Goal: Obtain resource: Obtain resource

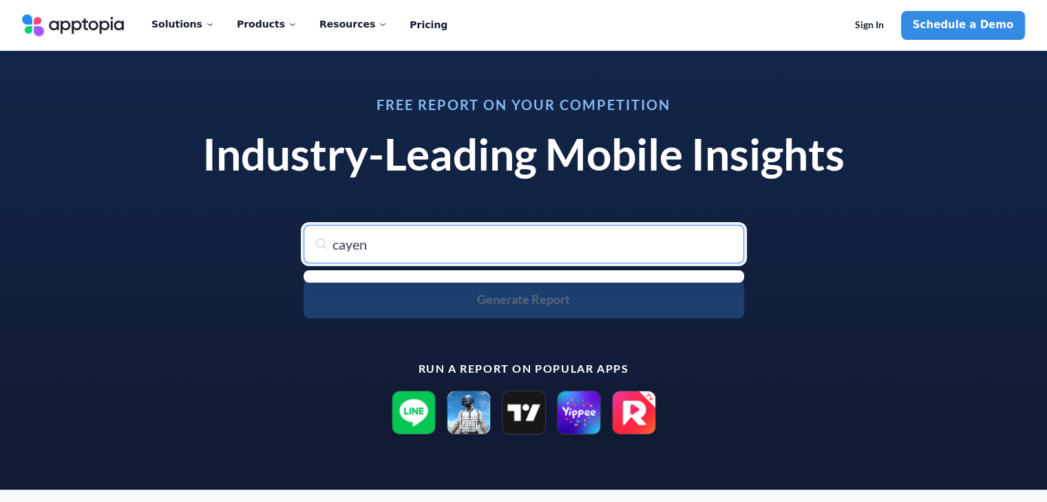
type input "cayena"
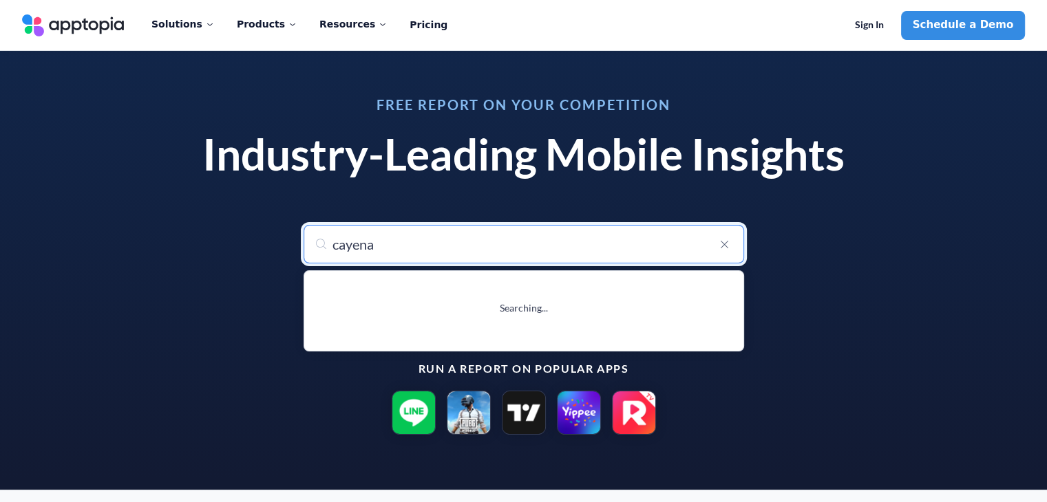
type input "cayena"
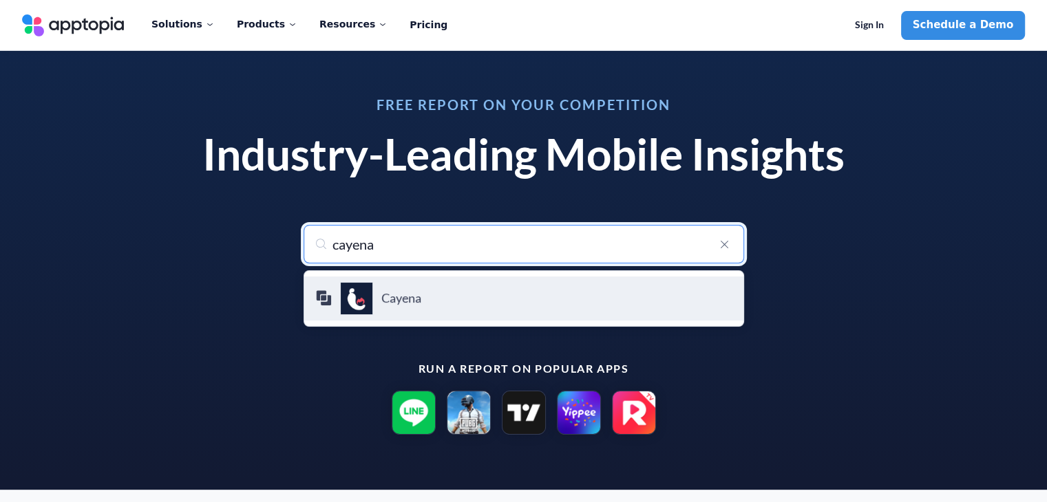
click at [405, 301] on h4 "Cayena" at bounding box center [556, 298] width 351 height 15
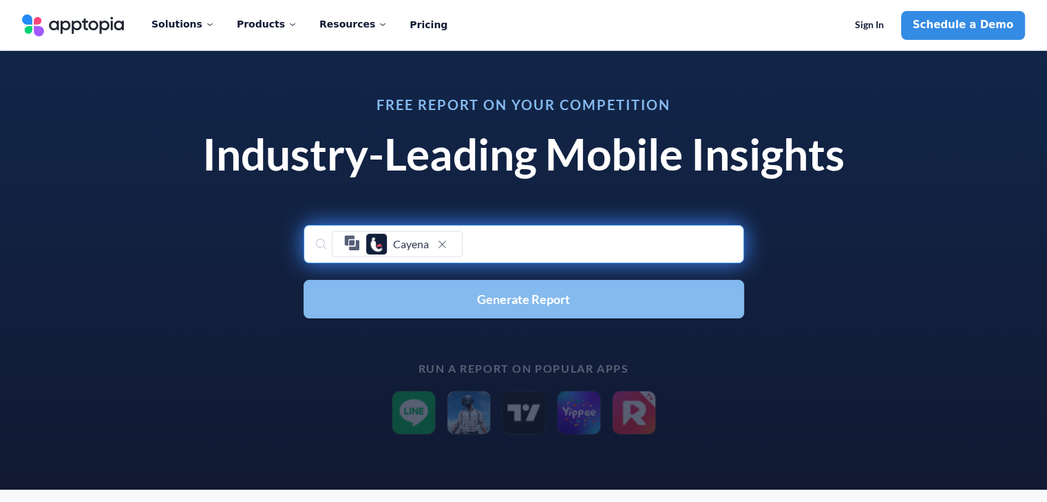
click at [445, 294] on button "Generate Report" at bounding box center [523, 299] width 440 height 39
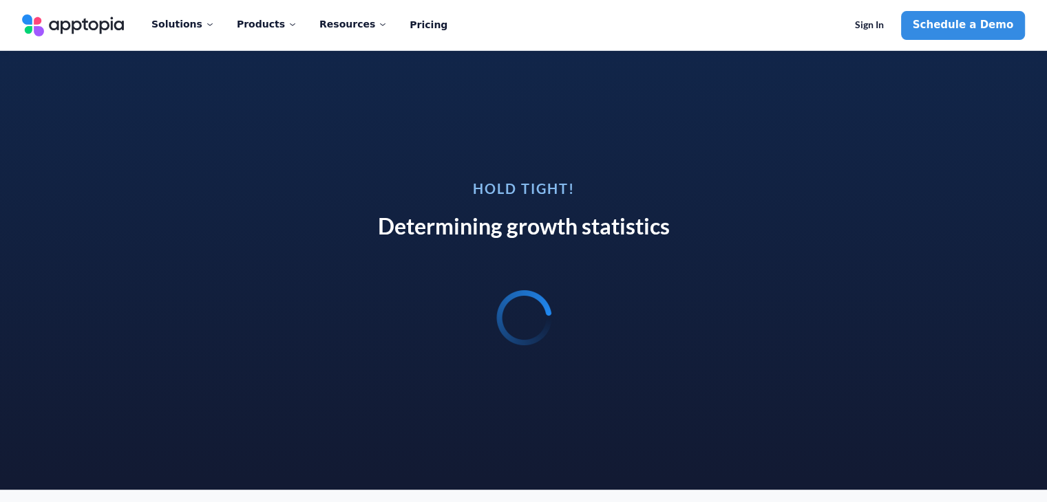
click at [445, 294] on div at bounding box center [524, 318] width 292 height 66
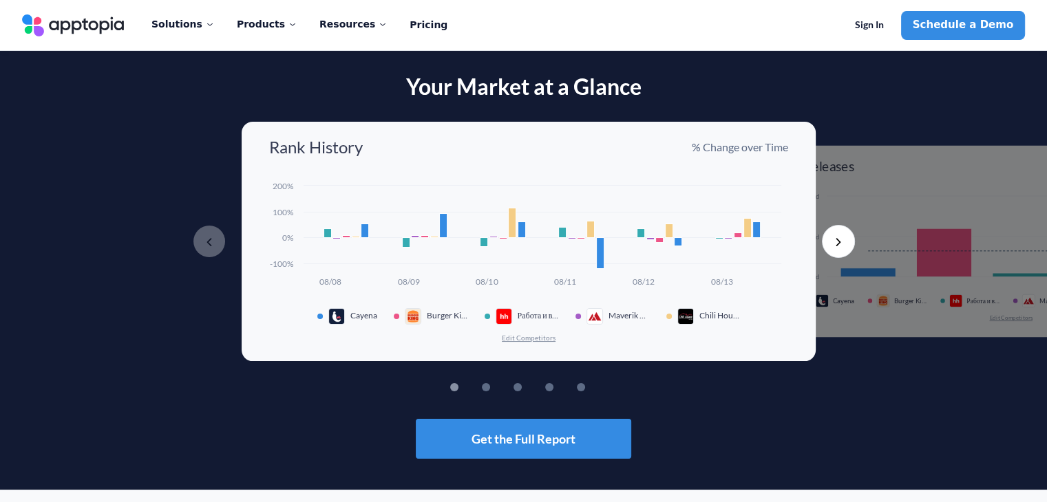
click at [535, 337] on button "Edit Competitors" at bounding box center [528, 338] width 55 height 10
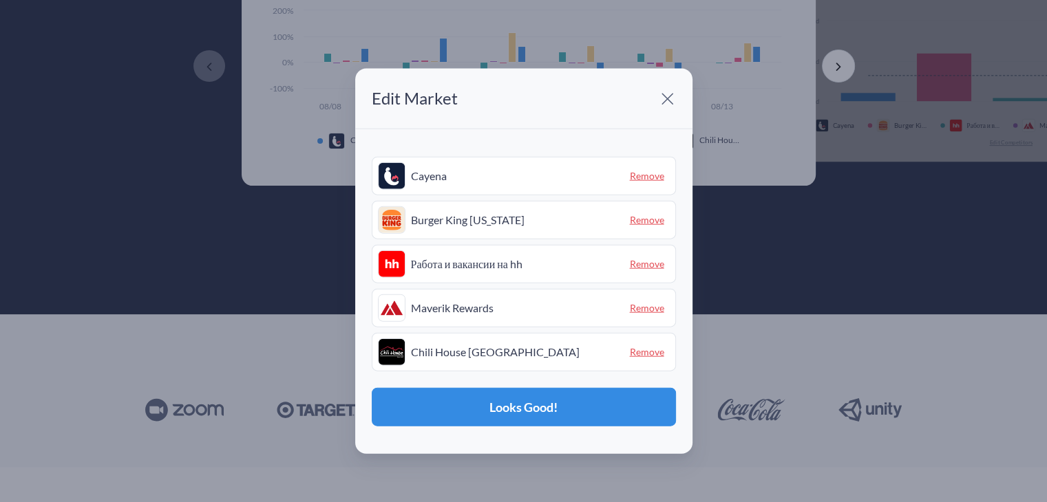
scroll to position [176, 0]
click at [648, 350] on span "Remove" at bounding box center [646, 351] width 45 height 21
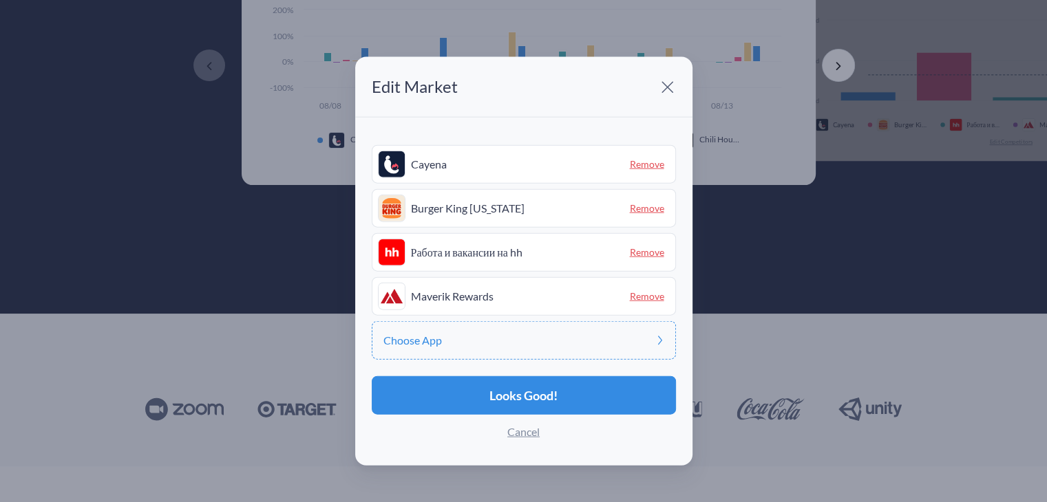
click at [648, 293] on span "Remove" at bounding box center [646, 296] width 45 height 21
click at [648, 261] on span "Remove" at bounding box center [646, 252] width 45 height 21
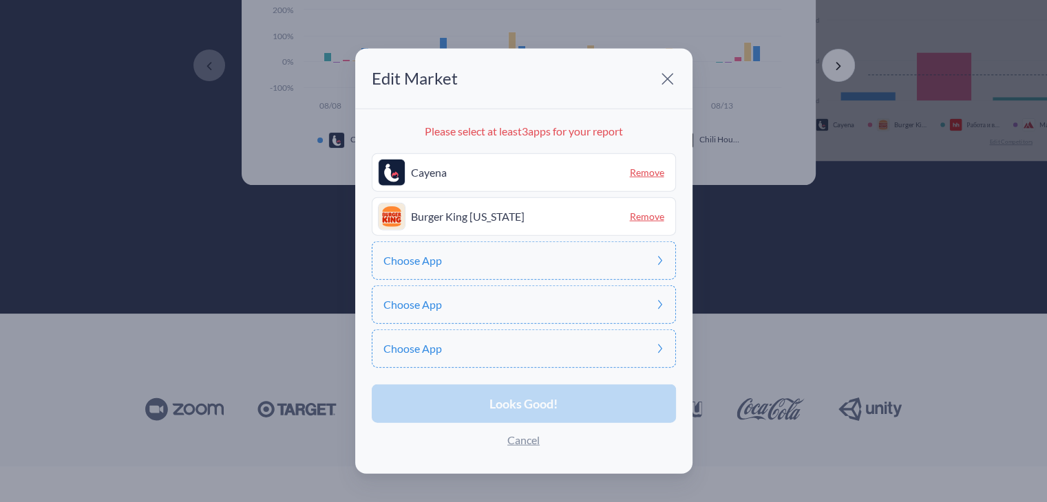
click at [650, 217] on span "Remove" at bounding box center [646, 216] width 45 height 21
click at [593, 217] on div "Choose App" at bounding box center [524, 217] width 304 height 39
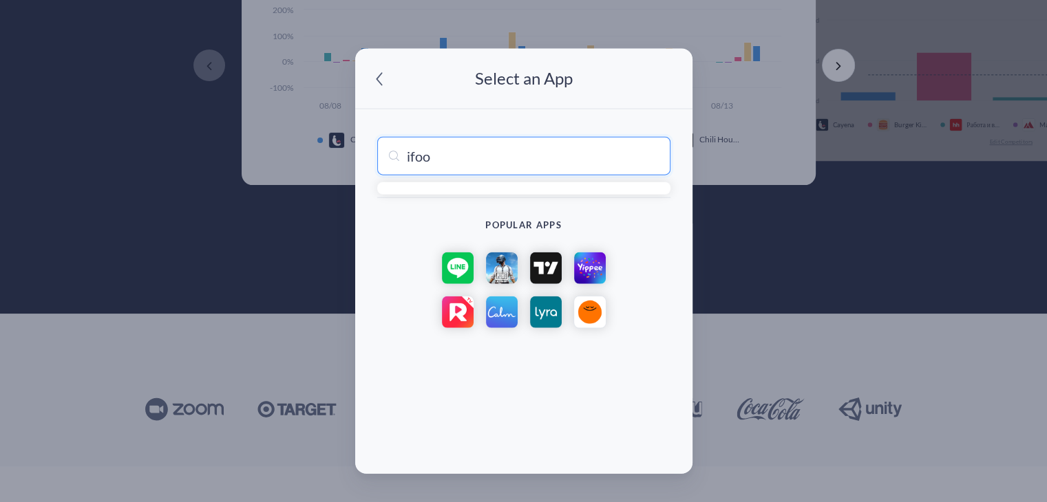
type input "ifood"
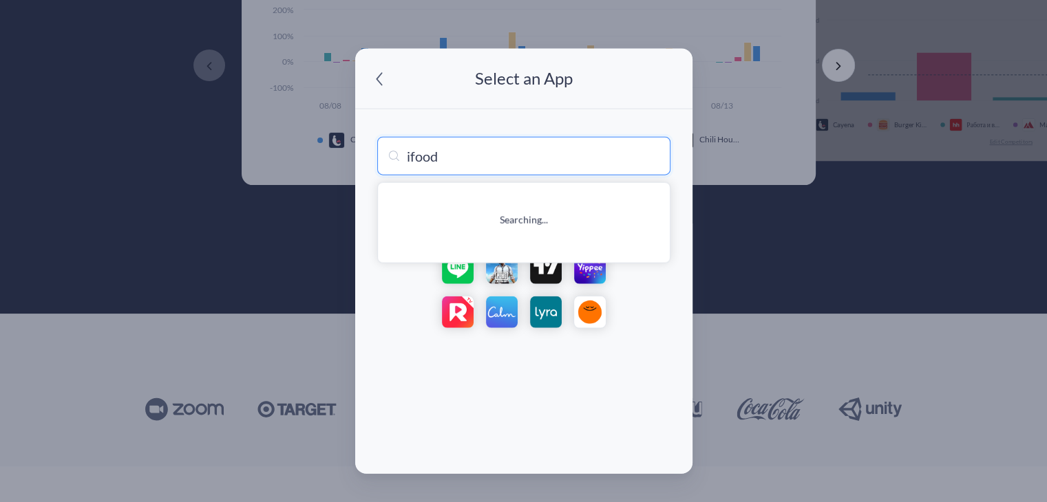
type input "ifood: pedir delivery em casa"
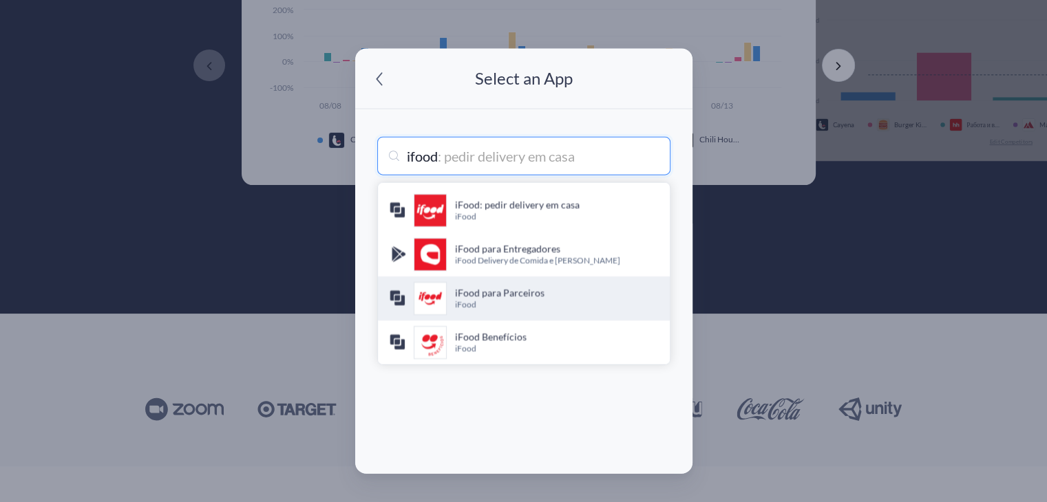
click at [553, 293] on h4 "iFood para Parceiros" at bounding box center [557, 293] width 204 height 14
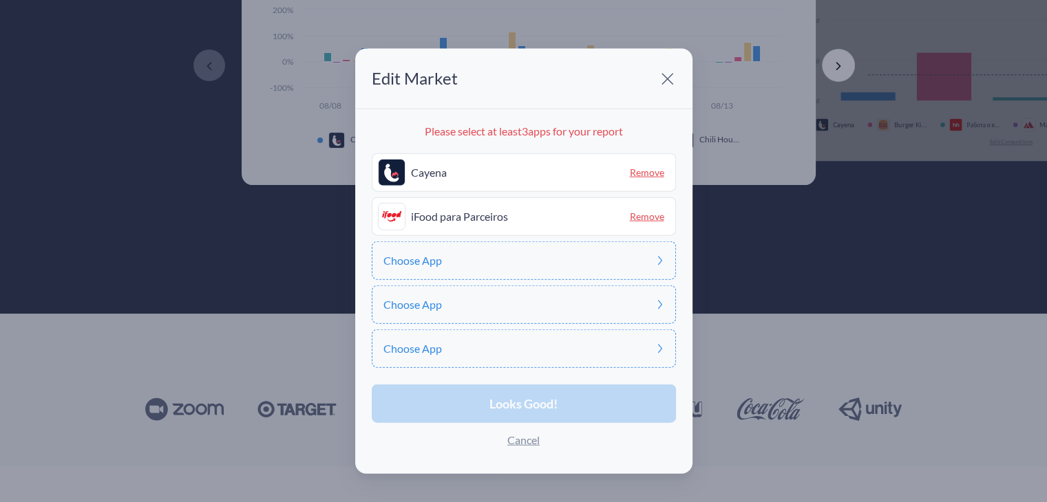
click at [482, 266] on div "Choose App" at bounding box center [524, 261] width 304 height 39
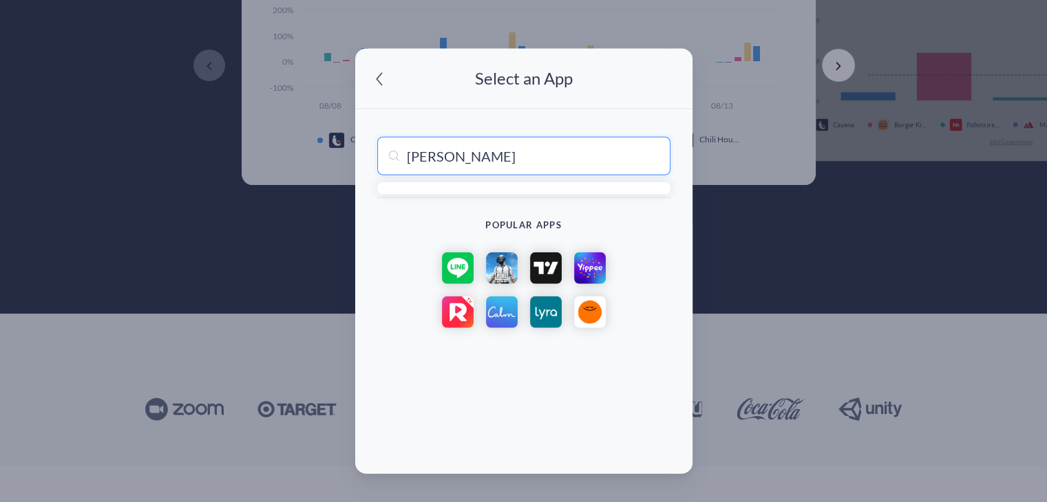
type input "rappi"
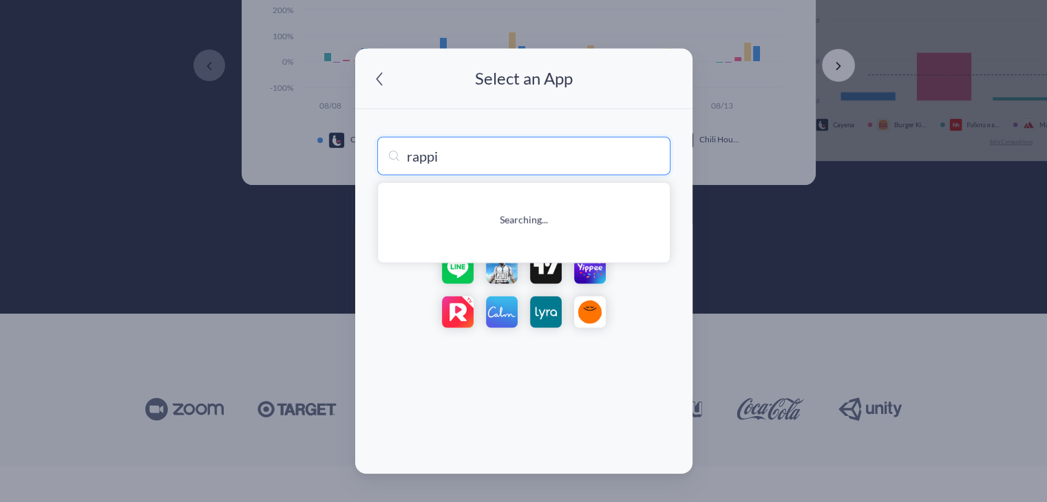
type input "rappi - Deliveries in Minutes"
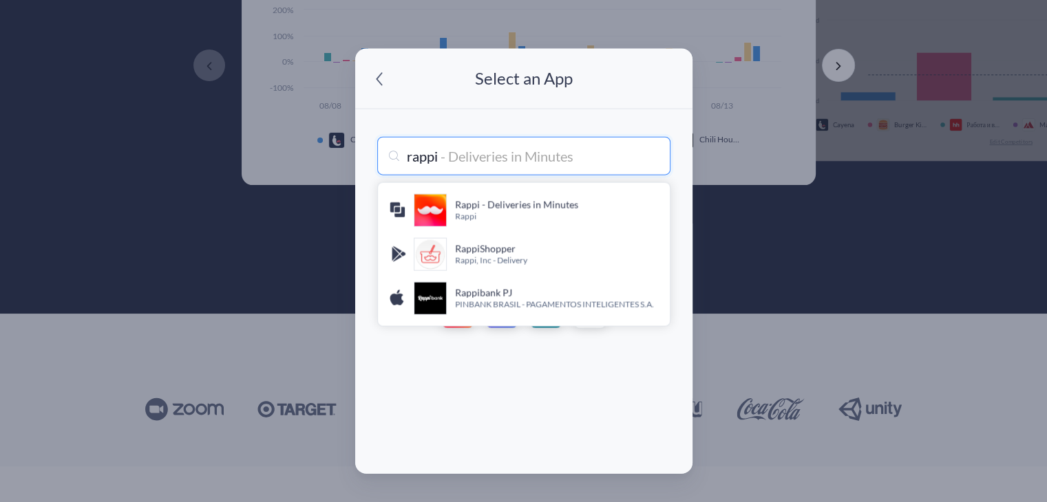
type input "rappia"
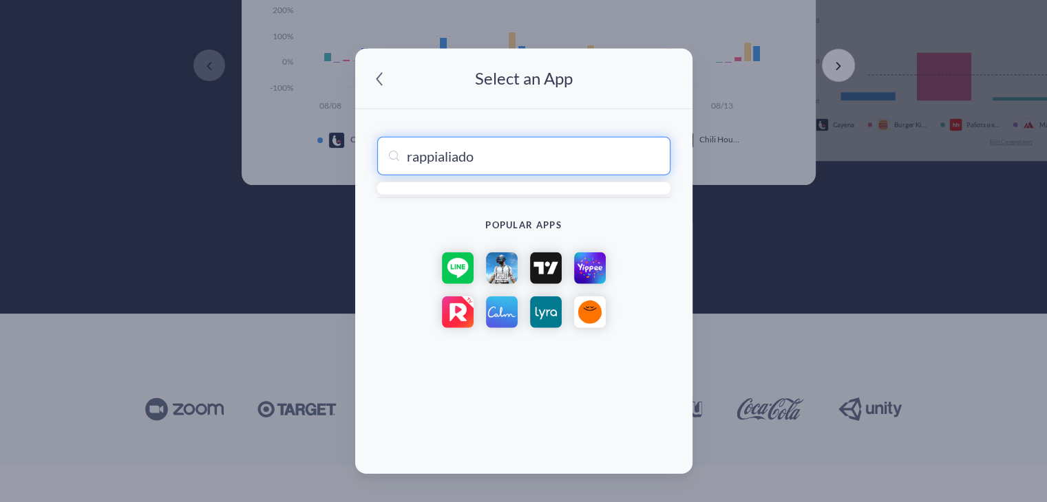
click at [438, 163] on input "rappialiado" at bounding box center [523, 156] width 293 height 39
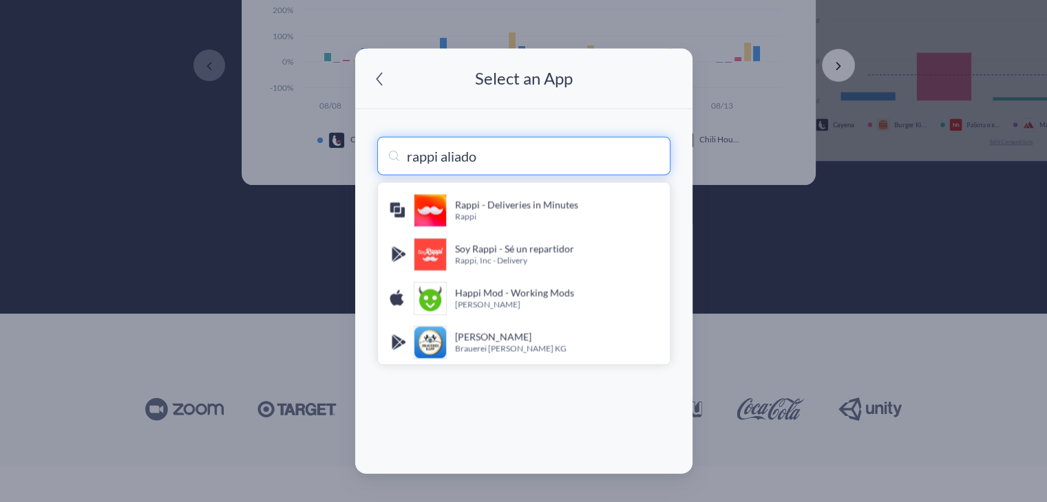
drag, startPoint x: 501, startPoint y: 162, endPoint x: 312, endPoint y: 135, distance: 191.1
click at [312, 135] on div "Edit Market Edit Apps Please select at least 3 apps for your report Cayena Remo…" at bounding box center [523, 251] width 1047 height 502
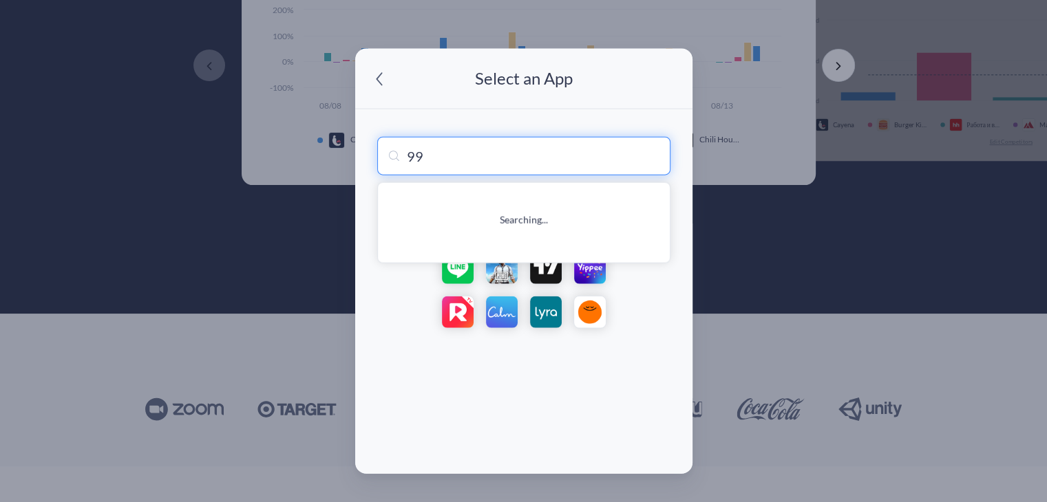
type input "9"
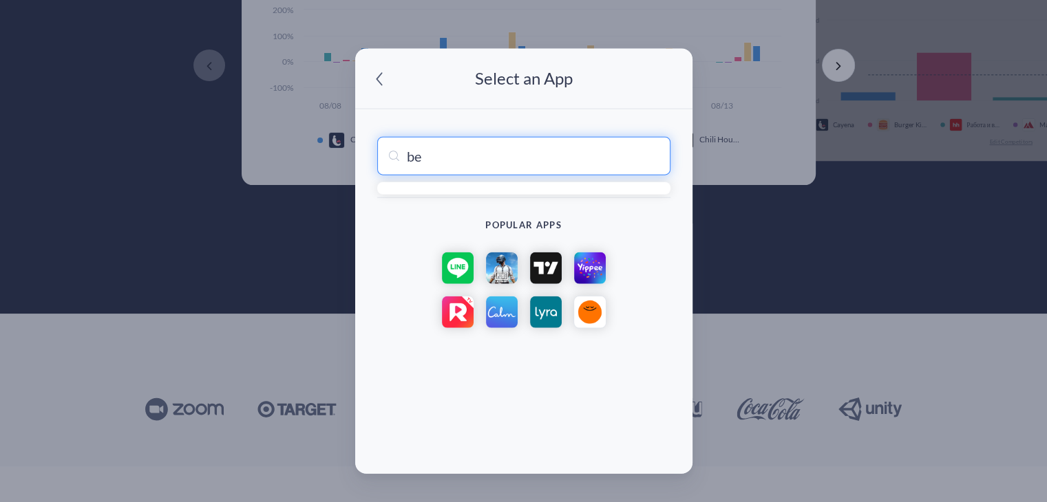
type input "bee"
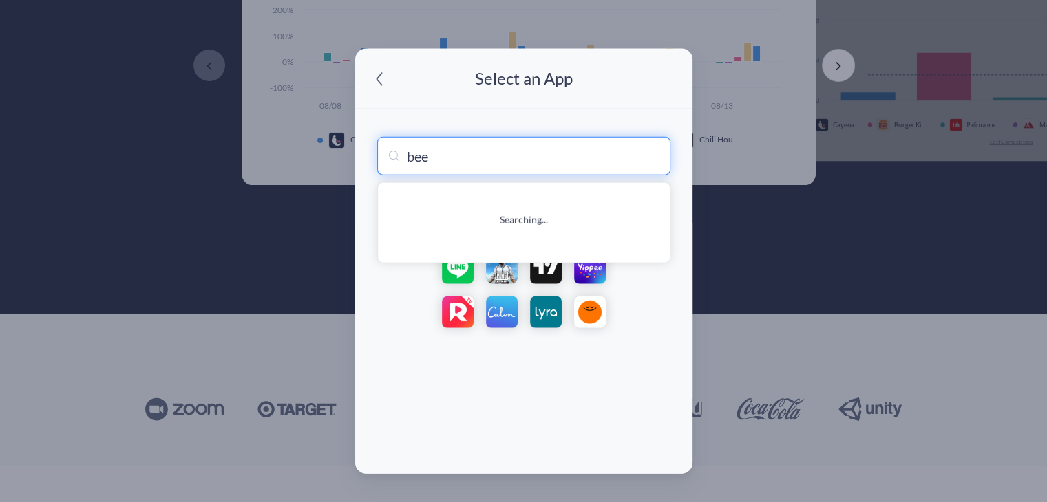
type input "beef Skit"
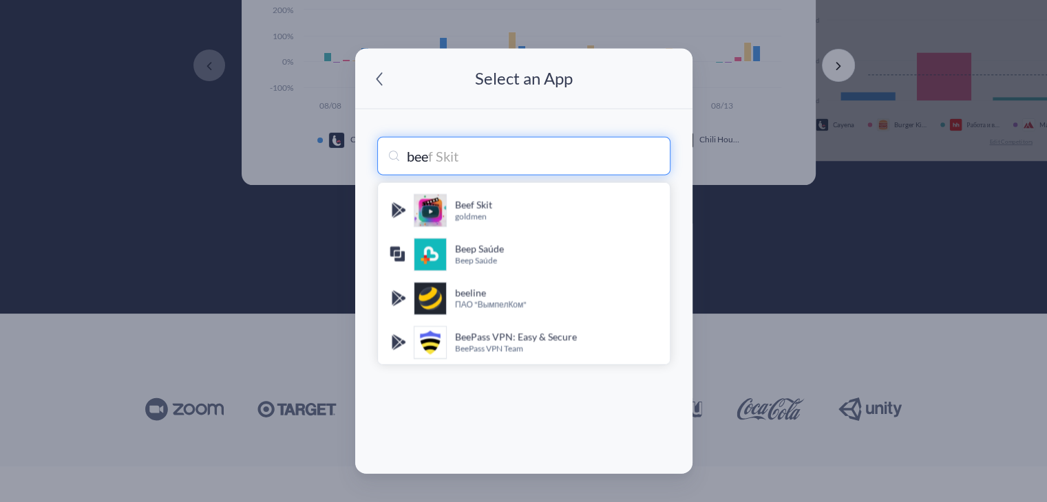
type input "bee"
type input "beef Skit"
type input "bees"
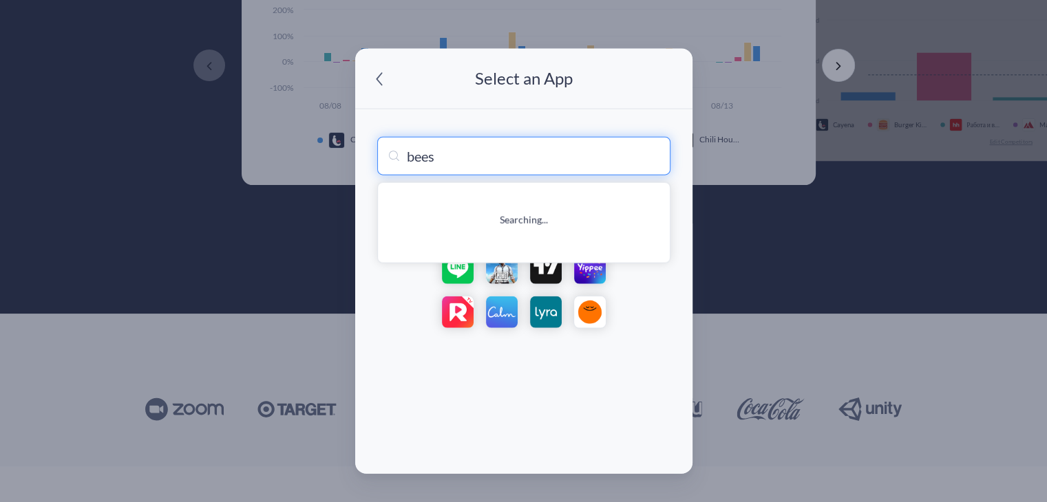
type input "beespeaker Learn English"
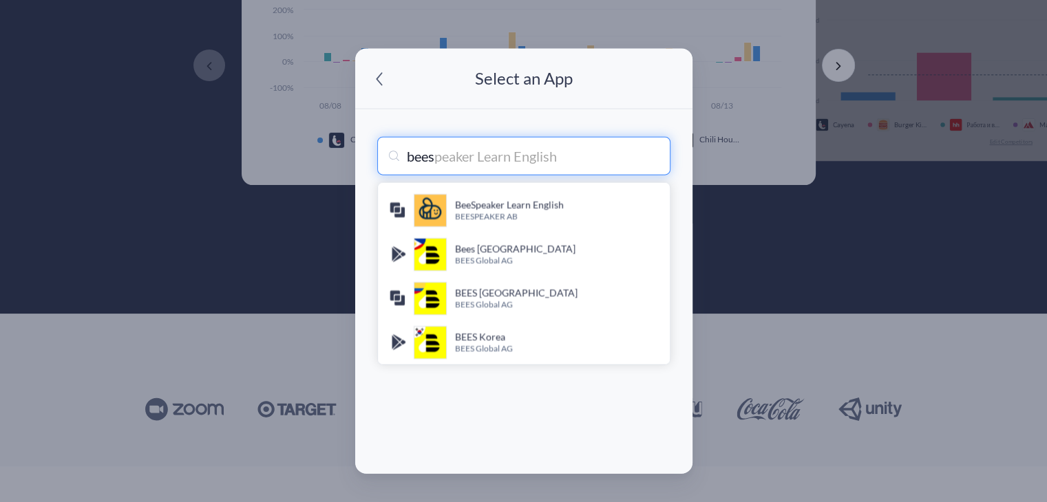
type input "bees"
type input "beespeaker Learn English"
click at [408, 159] on input "bees" at bounding box center [523, 156] width 293 height 39
type input "pbees"
type input "parceiro bees"
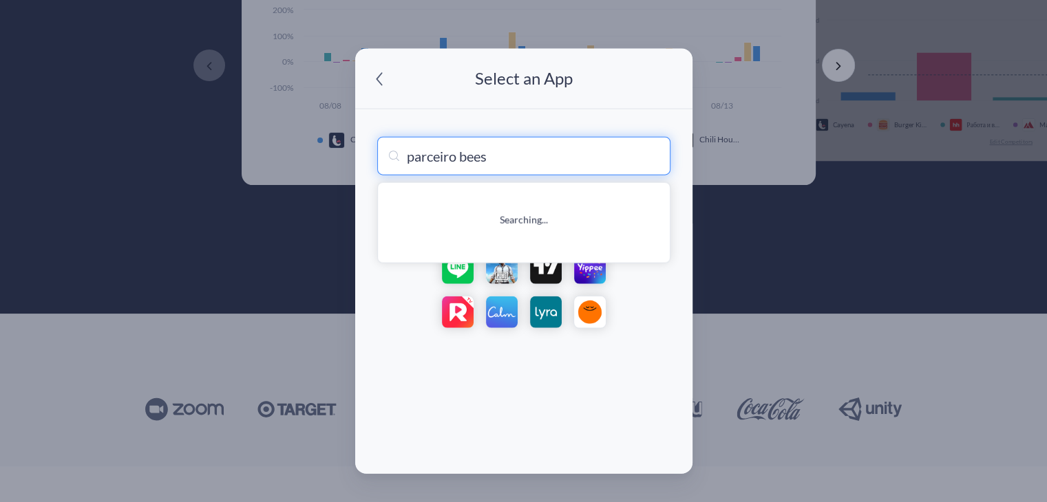
type input "parceiro bees [GEOGRAPHIC_DATA]"
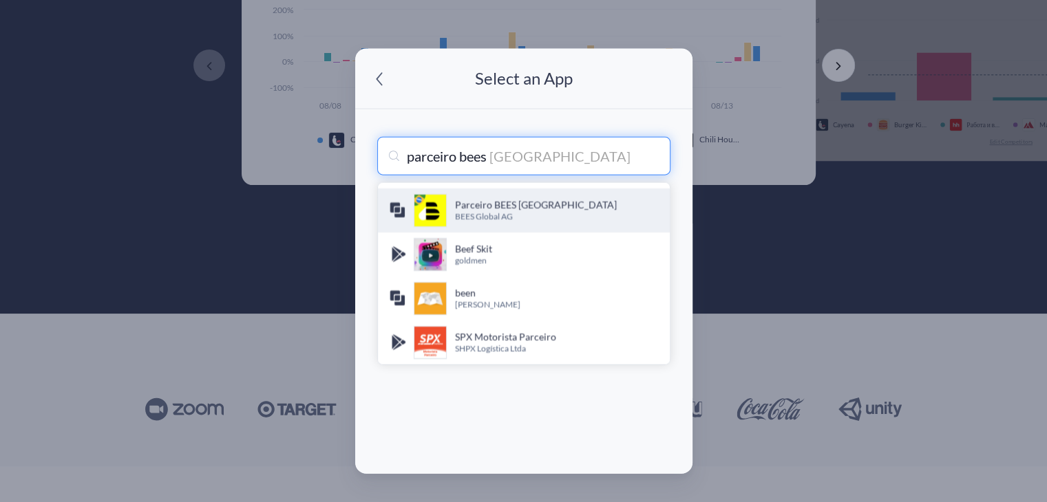
click at [463, 207] on h4 "Parceiro BEES [GEOGRAPHIC_DATA]" at bounding box center [557, 205] width 204 height 14
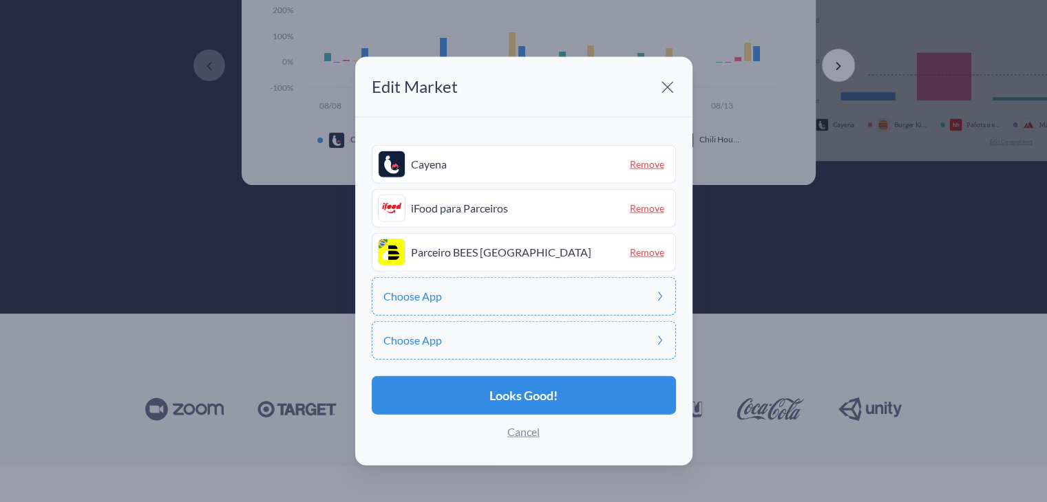
click at [482, 294] on div "Choose App" at bounding box center [524, 296] width 304 height 39
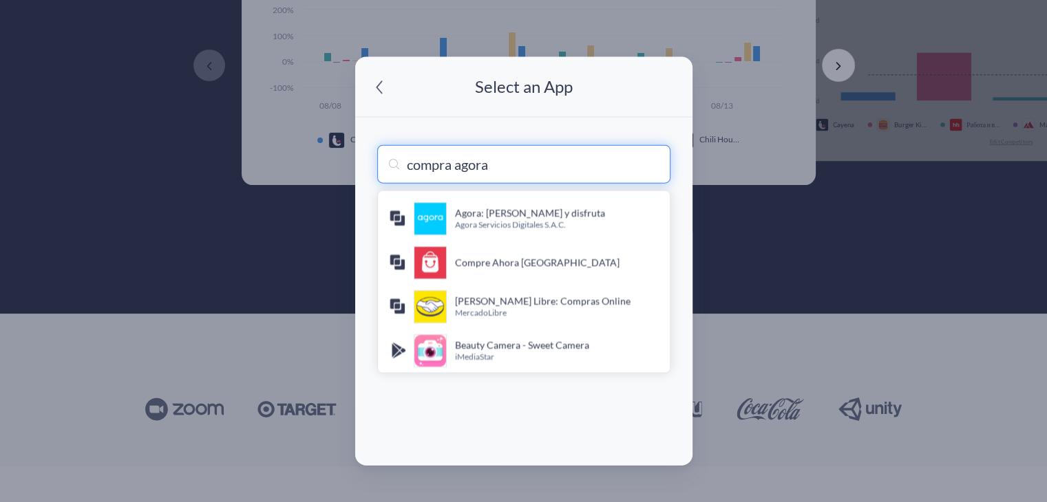
drag, startPoint x: 506, startPoint y: 167, endPoint x: 334, endPoint y: 161, distance: 171.5
click at [334, 161] on div "Edit Market Edit Apps Cayena Remove iFood para Parceiros Remove Parceiro BEES […" at bounding box center [523, 251] width 1047 height 502
type input "chico"
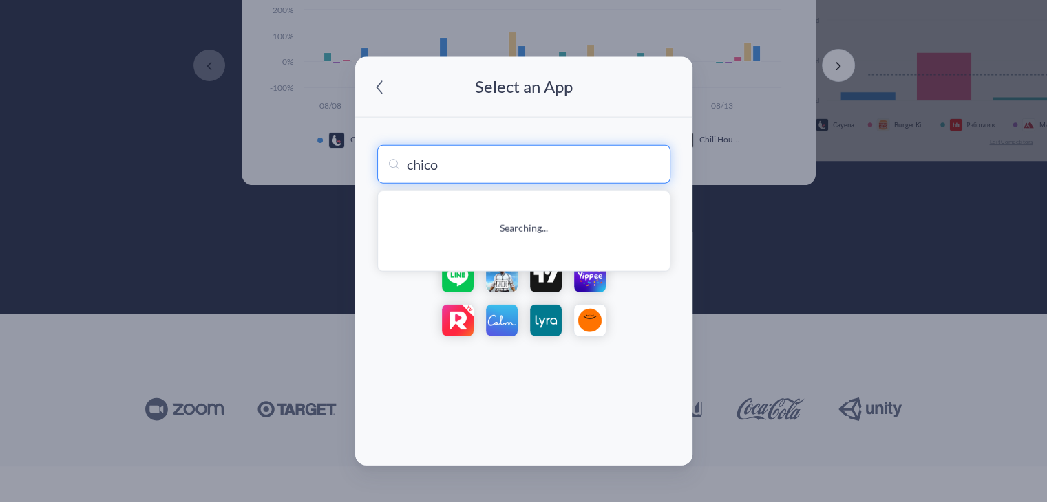
type input "chicorée"
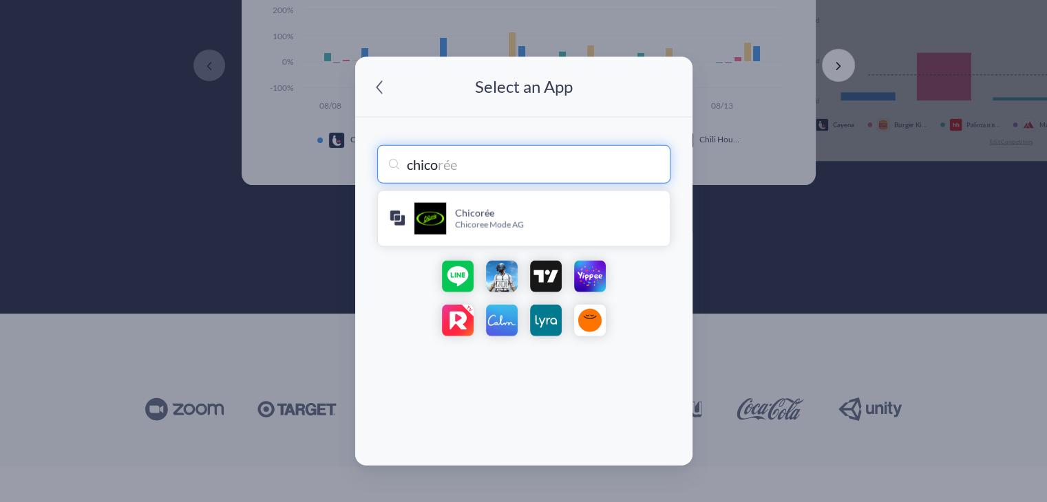
type input "chic"
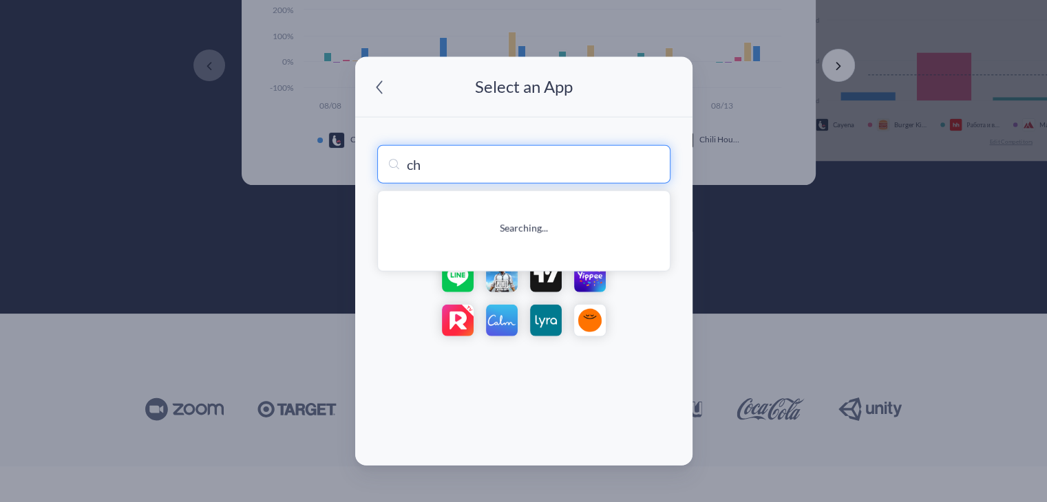
type input "c"
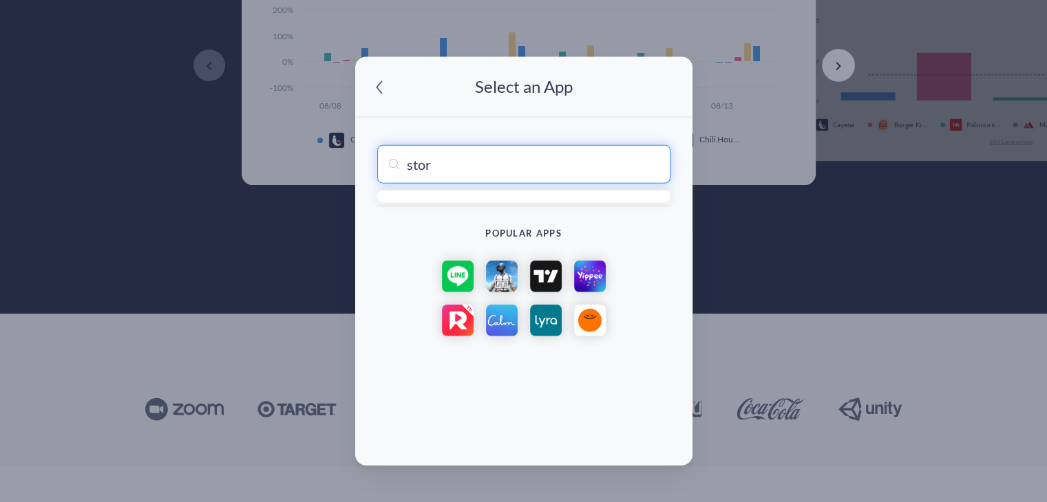
type input "store"
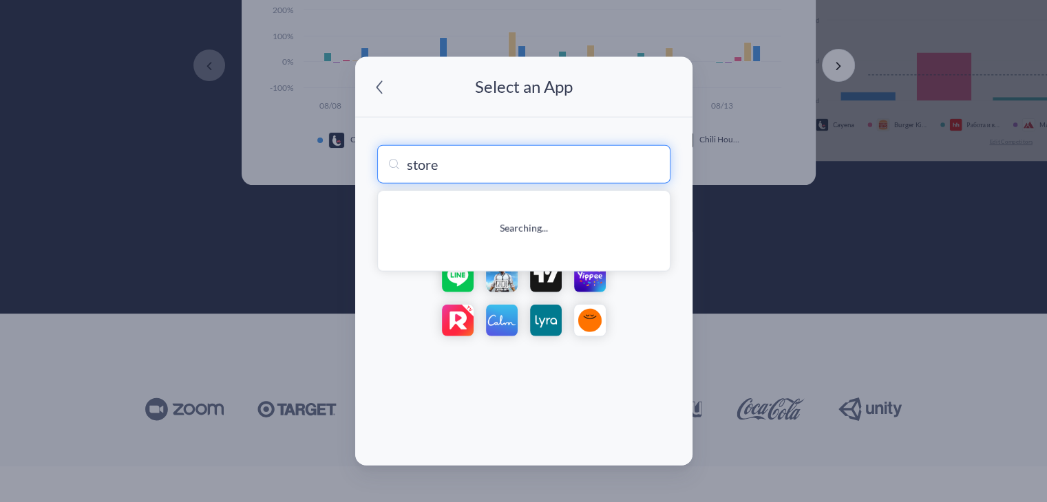
type input "storeMed - Забота о здоровье"
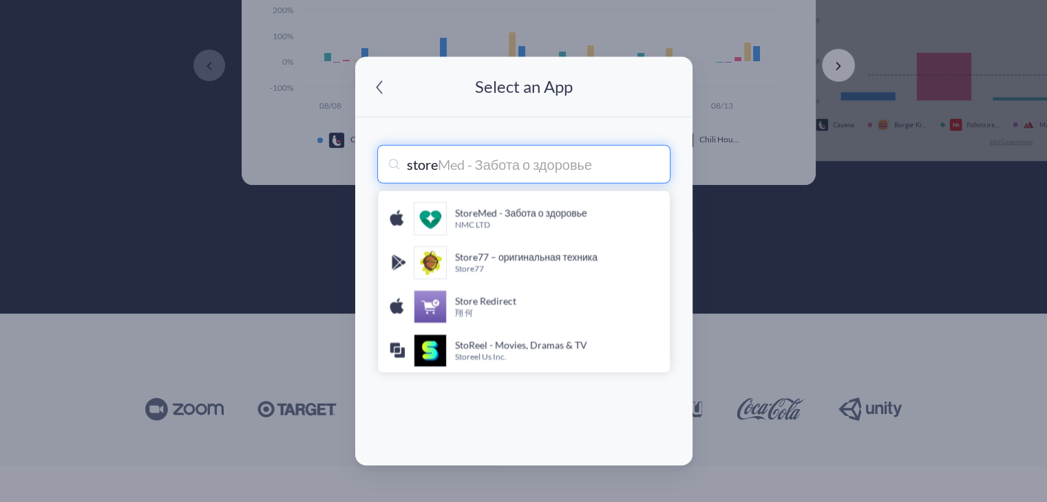
type input "store"
type input "storeMed - Забота о здоровье"
drag, startPoint x: 446, startPoint y: 167, endPoint x: 277, endPoint y: 124, distance: 174.8
click at [277, 124] on div "Edit Market Edit Apps Cayena Remove iFood para Parceiros Remove Parceiro BEES […" at bounding box center [523, 251] width 1047 height 502
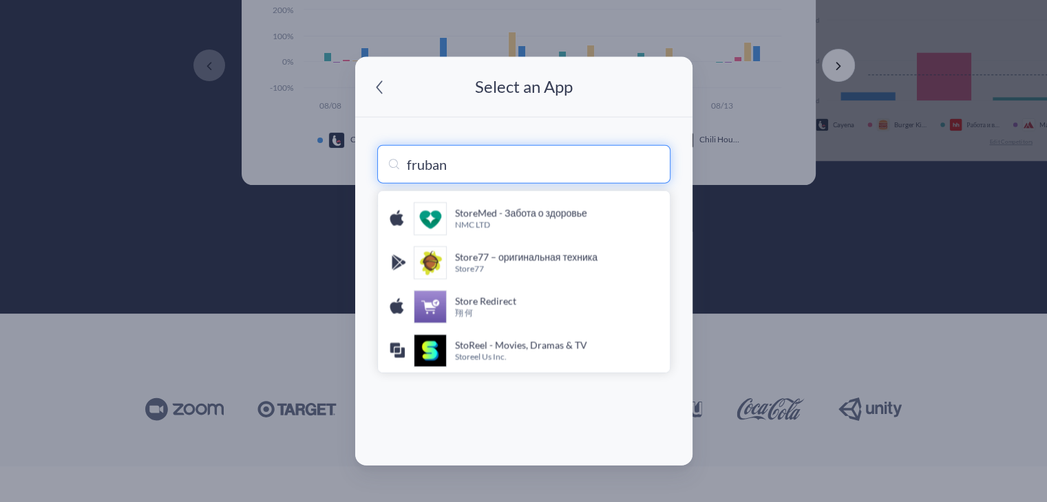
type input "frubana"
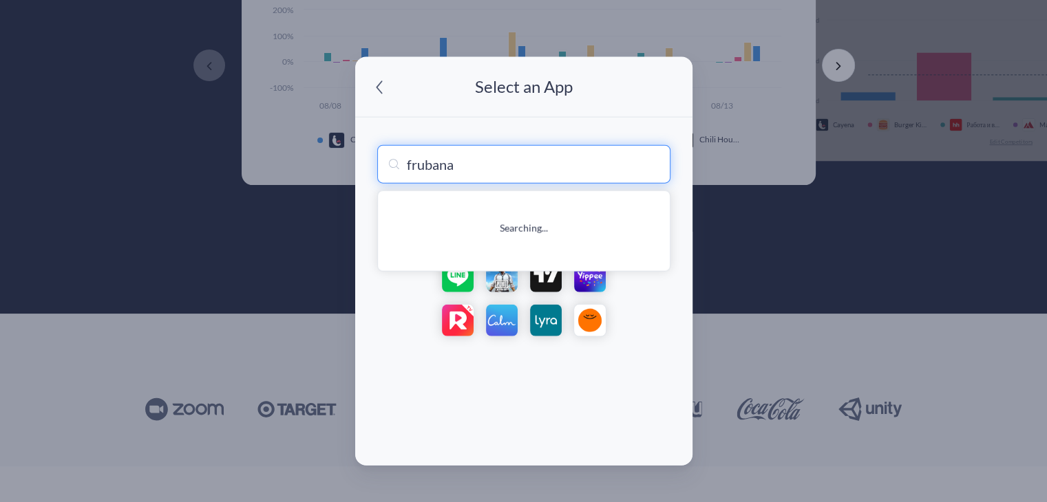
type input "frubana"
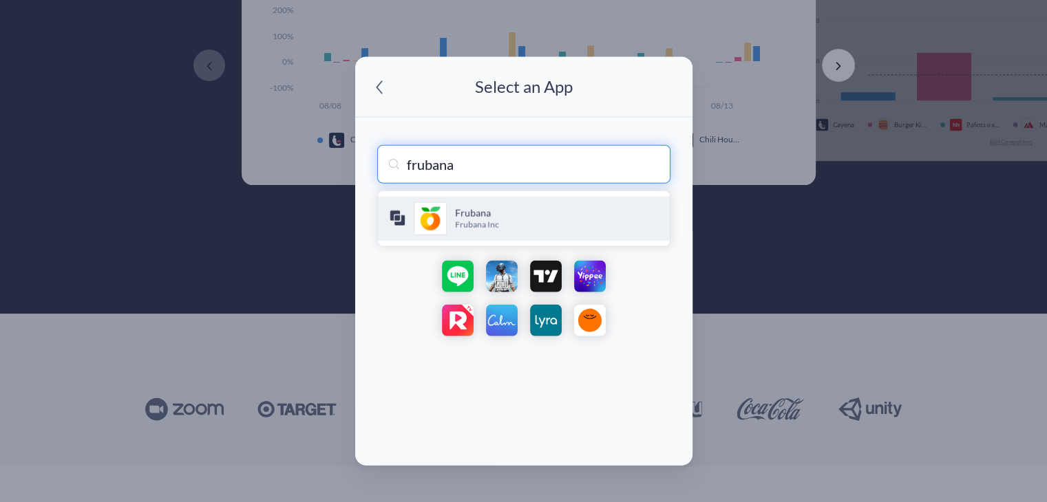
click at [468, 223] on p "Frubana Inc" at bounding box center [557, 226] width 204 height 12
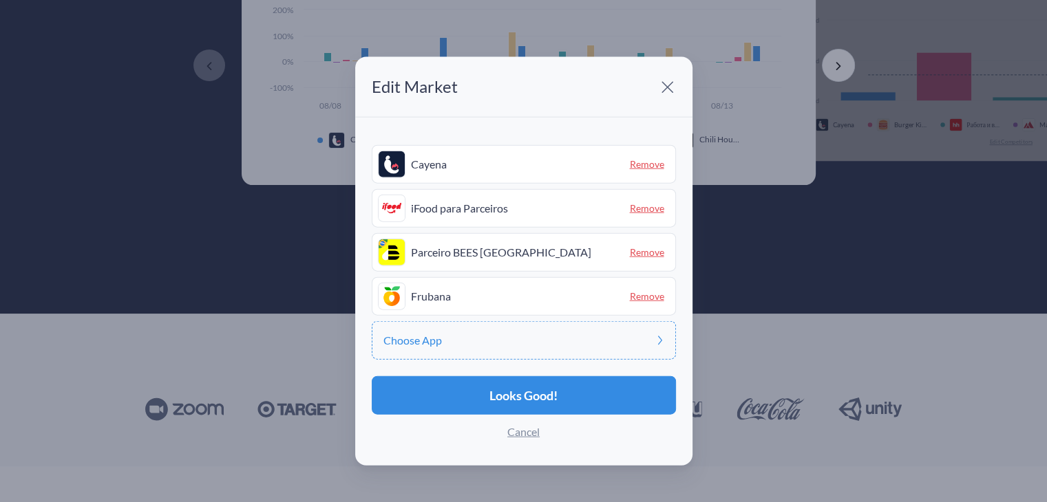
click at [548, 337] on div "Choose App" at bounding box center [524, 340] width 304 height 39
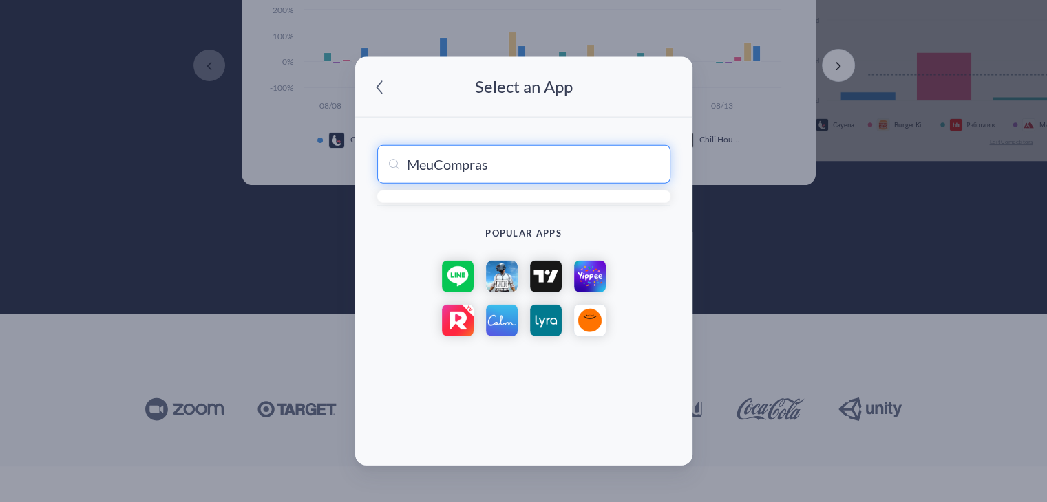
drag, startPoint x: 507, startPoint y: 169, endPoint x: 345, endPoint y: 161, distance: 161.2
click at [345, 161] on div "Edit Market Edit Apps Cayena Remove iFood para Parceiros Remove Parceiro BEES […" at bounding box center [523, 251] width 1047 height 502
paste input "Brasil Distribuidora"
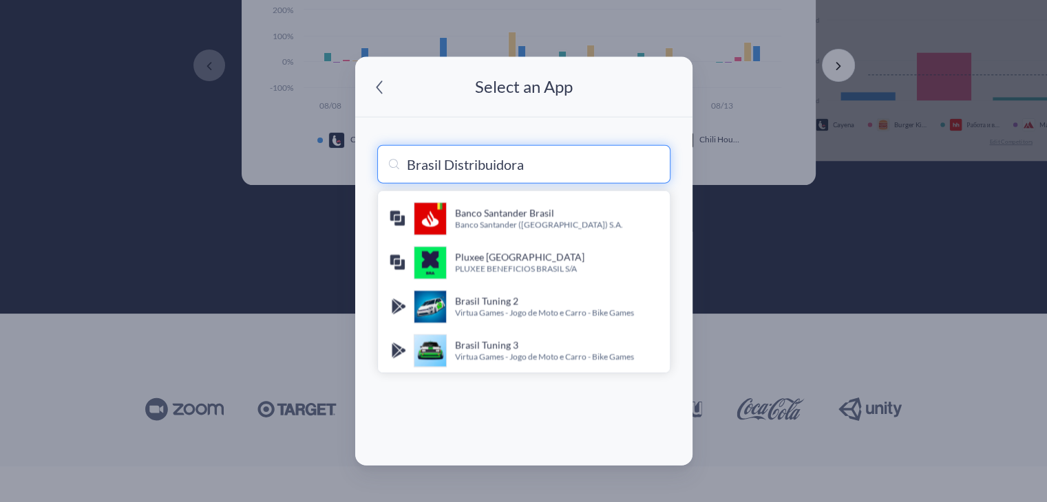
drag, startPoint x: 557, startPoint y: 164, endPoint x: 317, endPoint y: 171, distance: 240.3
click at [317, 171] on div "Edit Market Edit Apps Cayena Remove iFood para Parceiros Remove Parceiro BEES […" at bounding box center [523, 251] width 1047 height 502
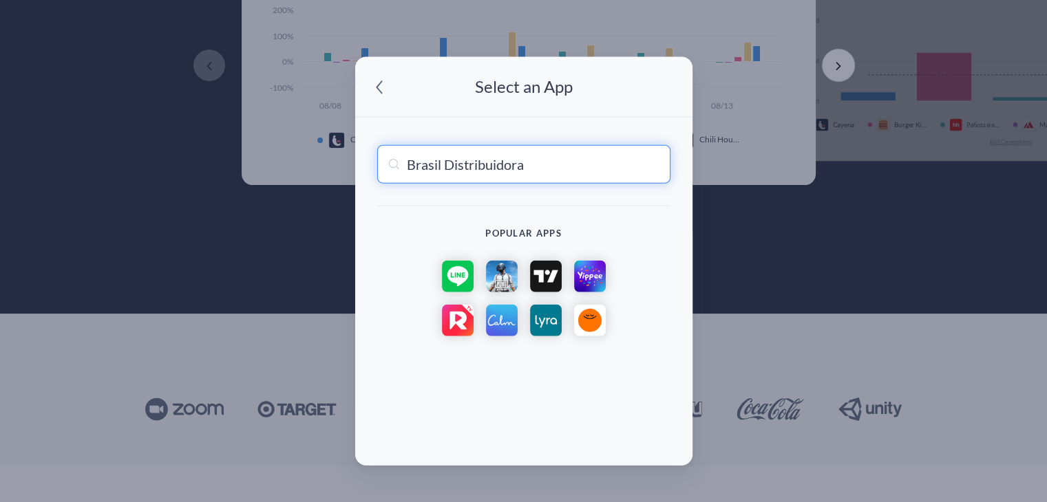
paste input "Martins Atacado"
type input "Martins Atacado"
type input "Martins Atacado Online"
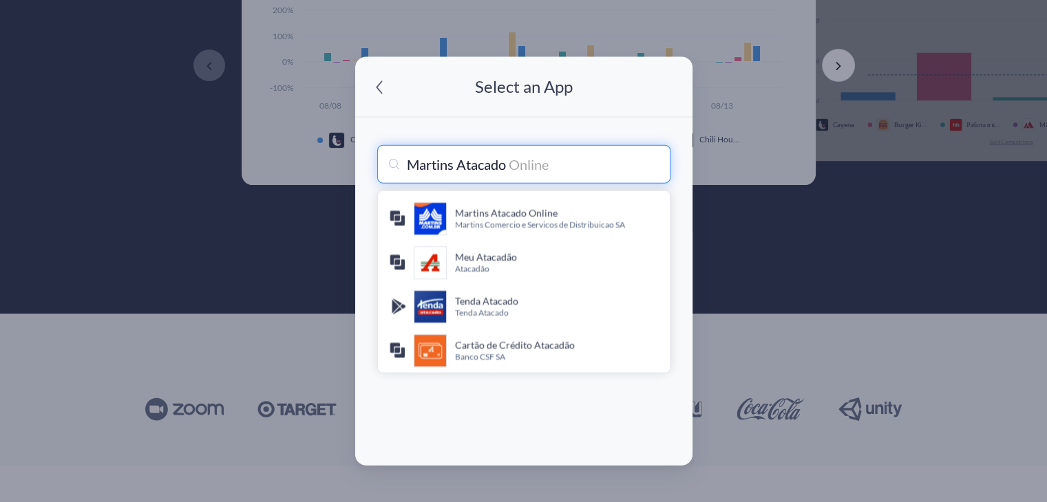
type input "Martins Atacado"
type input "Martins Atacado Online"
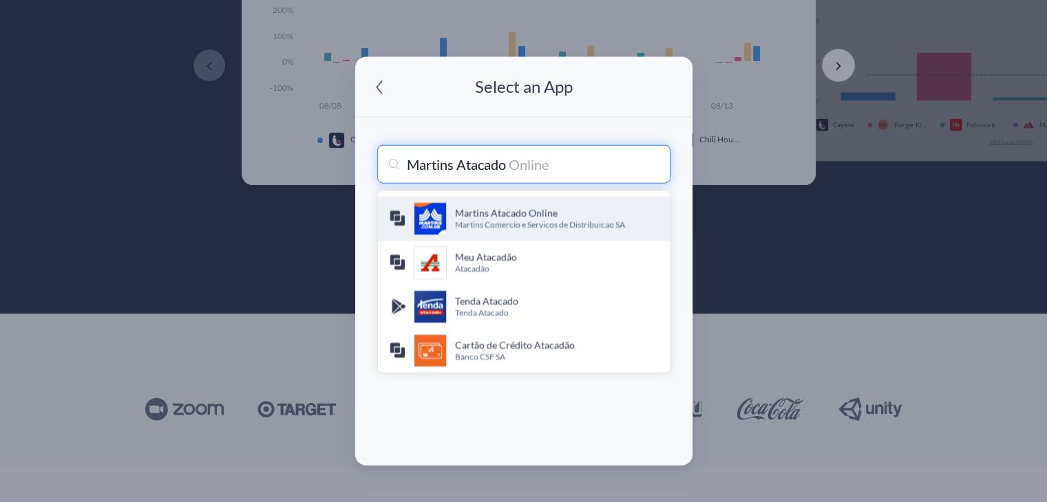
click at [560, 213] on h4 "Martins Atacado Online" at bounding box center [557, 213] width 204 height 14
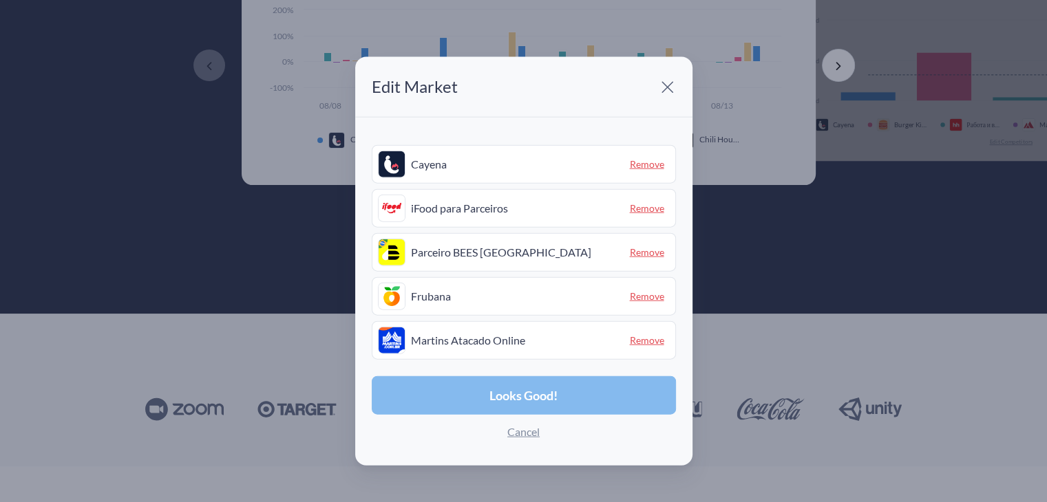
click at [531, 399] on span "Looks Good!" at bounding box center [523, 396] width 68 height 12
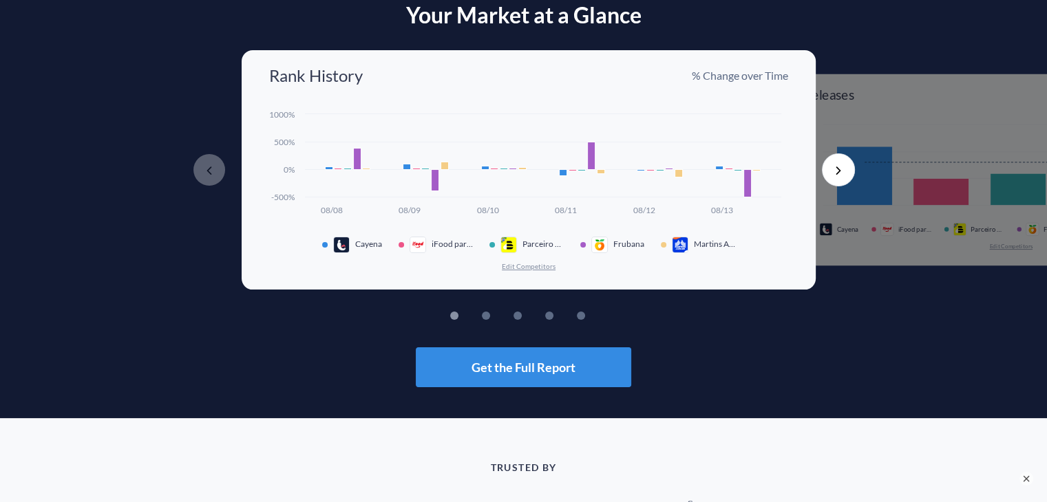
scroll to position [68, 0]
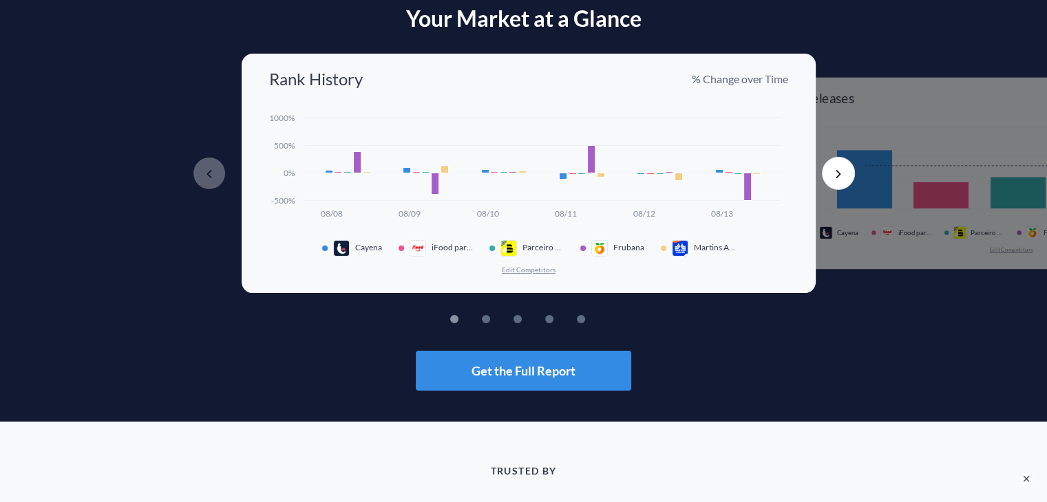
click at [835, 175] on button "Next" at bounding box center [838, 173] width 33 height 33
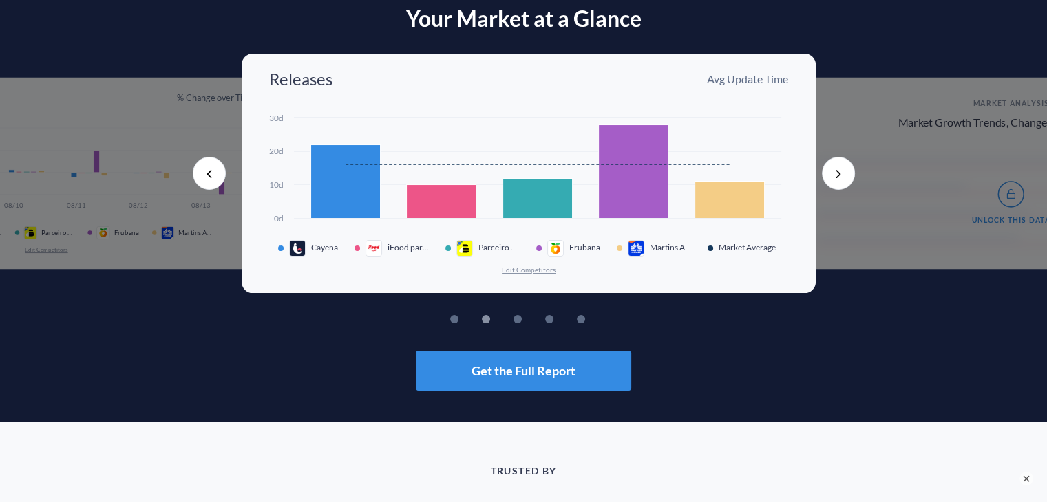
click at [835, 175] on button "Next" at bounding box center [838, 173] width 33 height 33
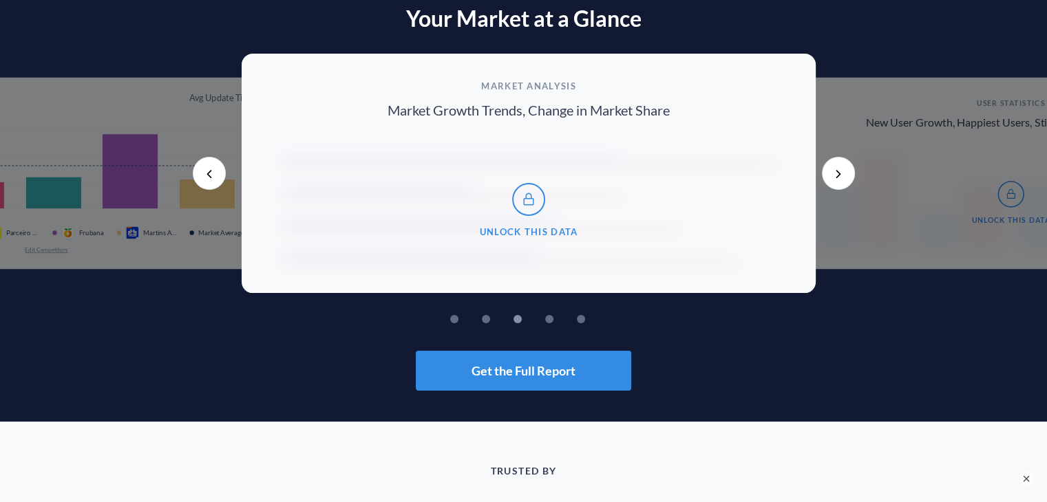
click at [835, 175] on button "Next" at bounding box center [838, 173] width 33 height 33
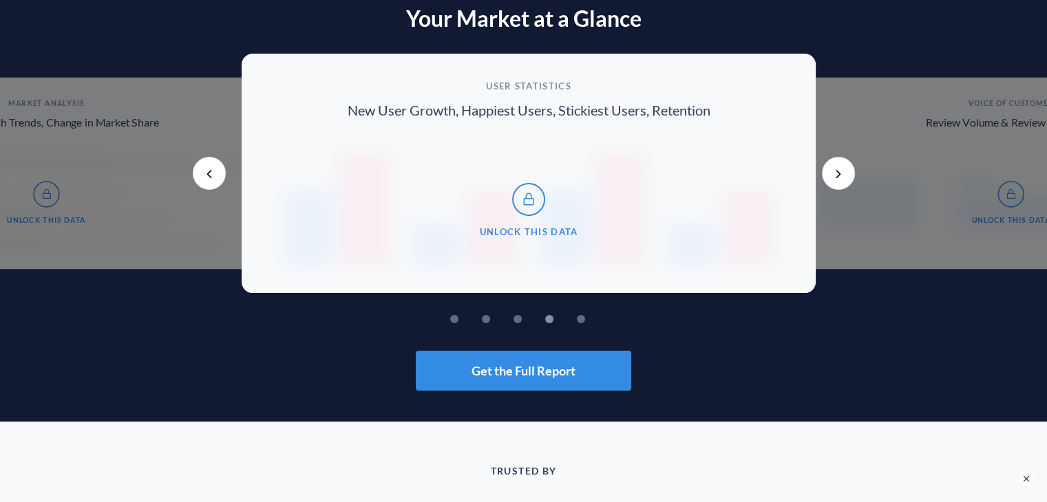
click at [835, 175] on button "Next" at bounding box center [838, 173] width 33 height 33
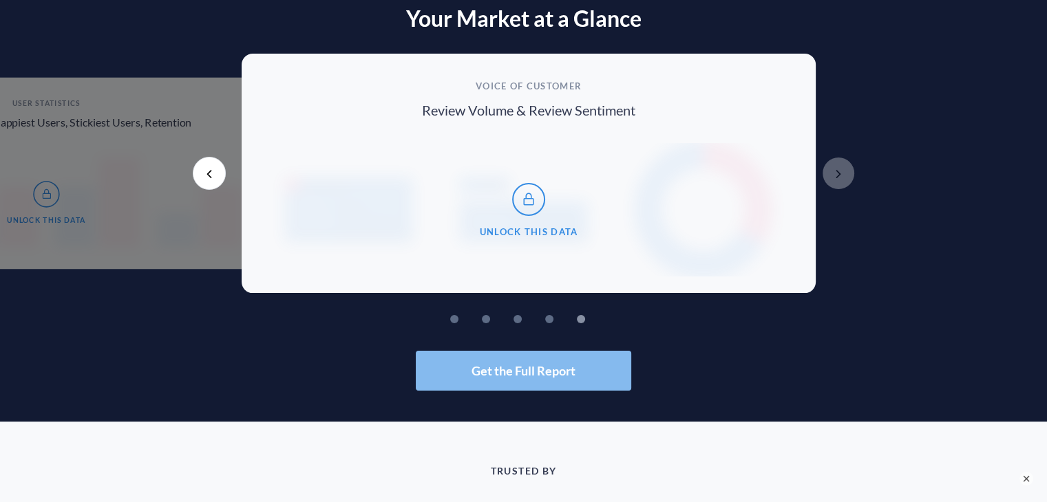
click at [533, 380] on button "Get the Full Report" at bounding box center [523, 371] width 215 height 40
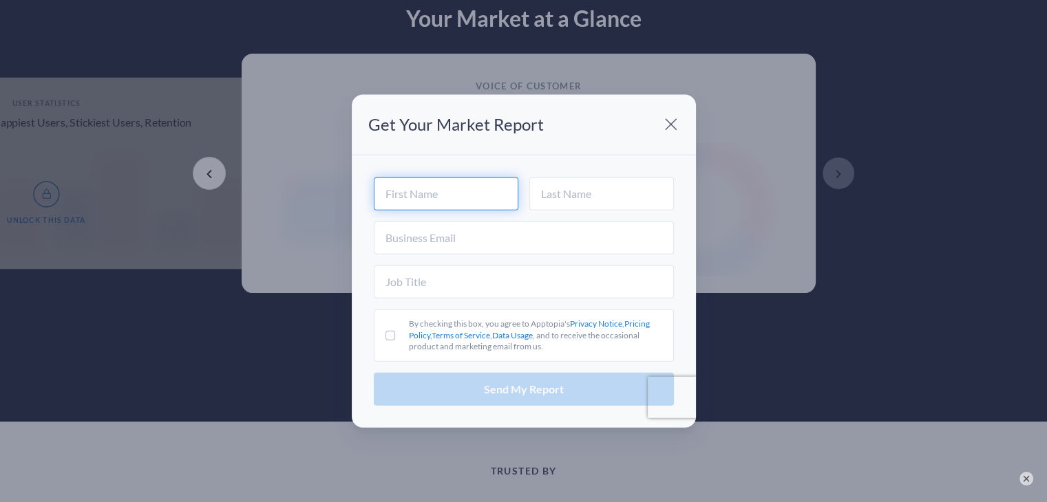
click at [437, 191] on input "text" at bounding box center [446, 193] width 145 height 33
type input "[PERSON_NAME]"
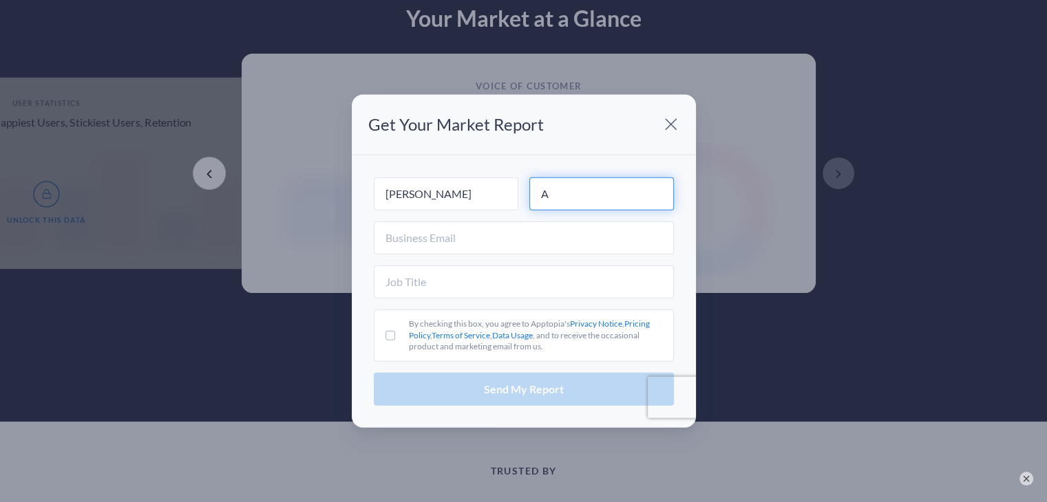
type input "A"
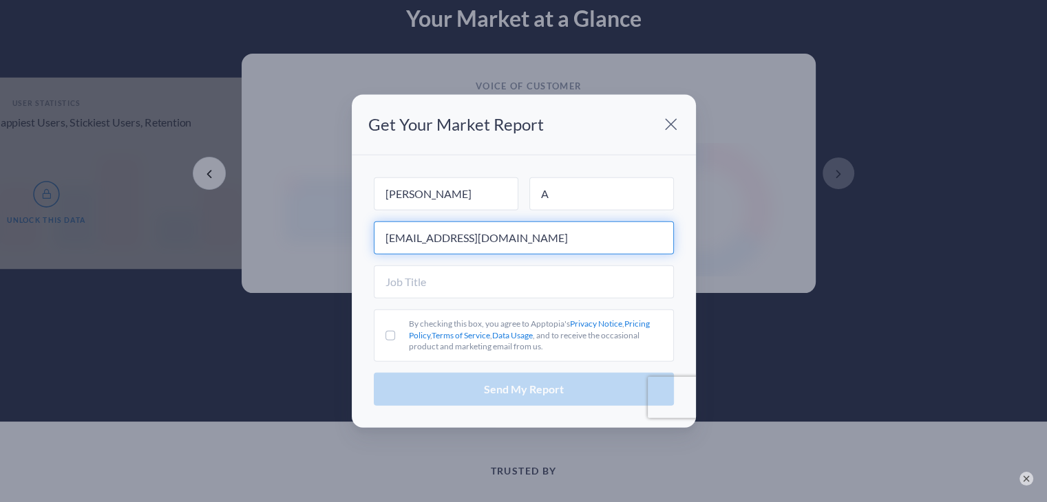
type input "[EMAIL_ADDRESS][DOMAIN_NAME]"
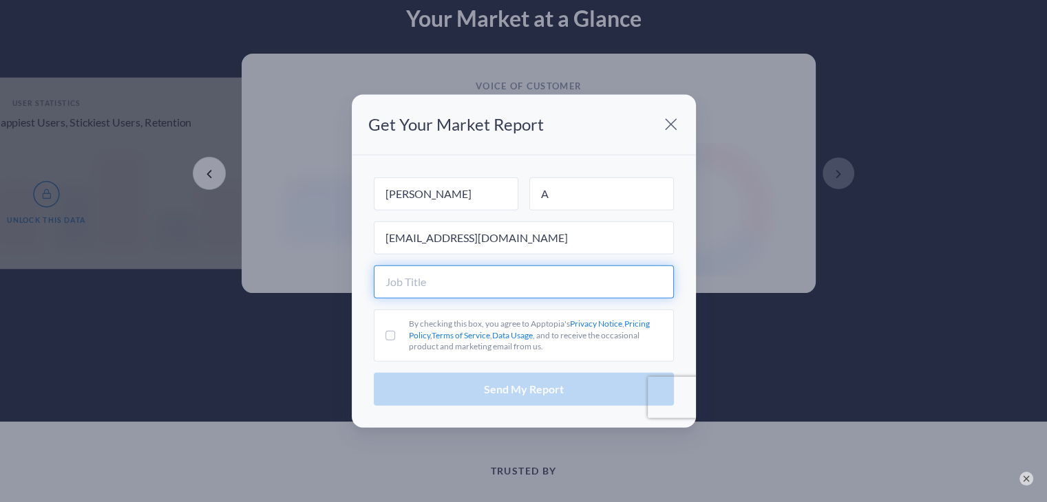
click at [463, 276] on input "text" at bounding box center [524, 281] width 300 height 33
type input "PM"
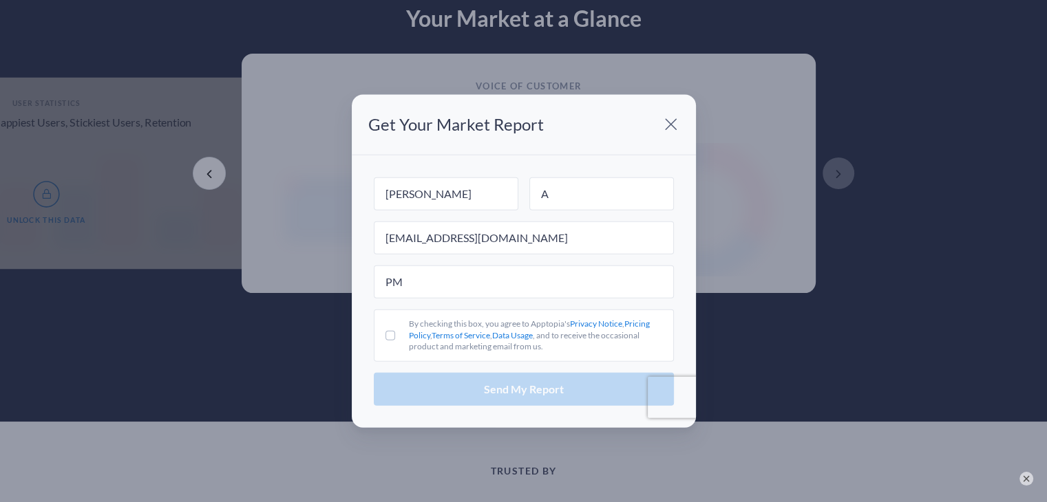
click at [396, 334] on label "By checking this box, you agree to Apptopia's Privacy Notice , Pricing Policy ,…" at bounding box center [524, 335] width 300 height 52
click at [395, 334] on input "By checking this box, you agree to Apptopia's Privacy Notice , Pricing Policy ,…" at bounding box center [390, 336] width 10 height 10
checkbox input "true"
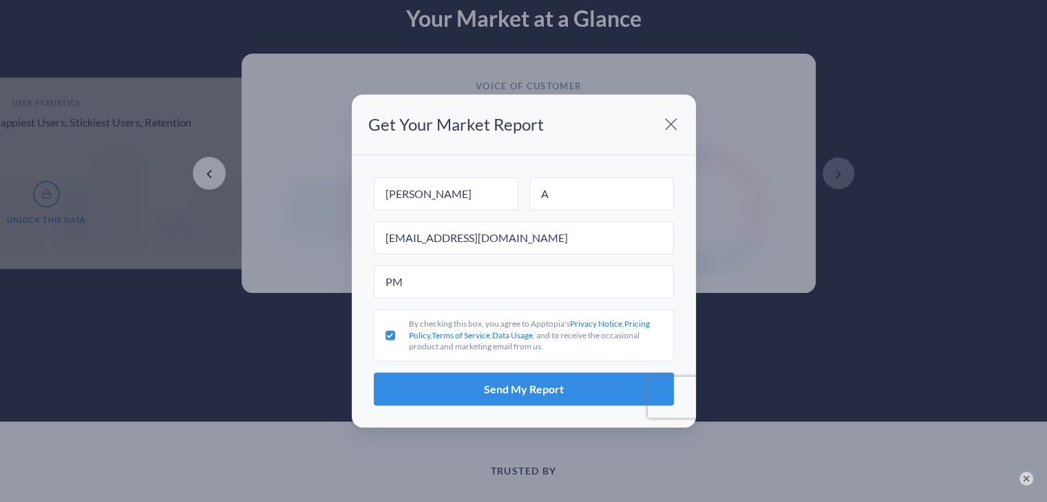
click at [639, 323] on link "Pricing Policy" at bounding box center [529, 329] width 241 height 22
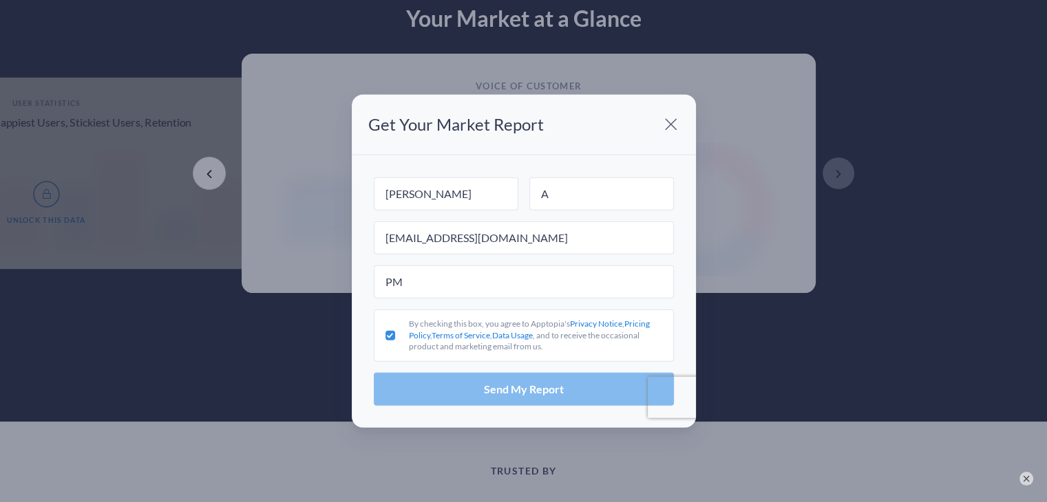
click at [487, 394] on span "Send My Report" at bounding box center [524, 389] width 80 height 11
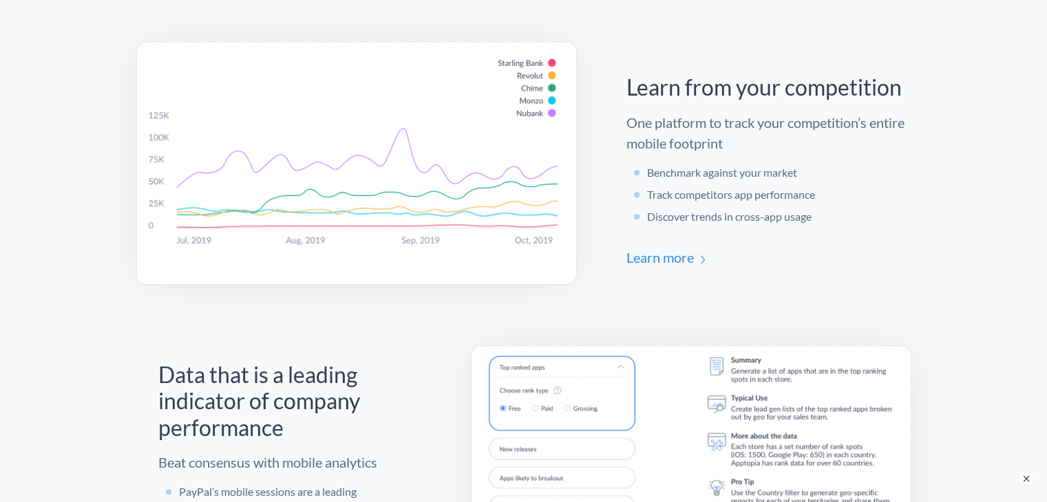
scroll to position [1499, 0]
